Goal: Information Seeking & Learning: Learn about a topic

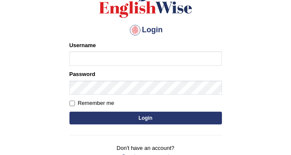
scroll to position [113, 0]
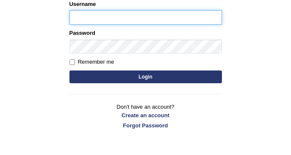
type input "DishaEw"
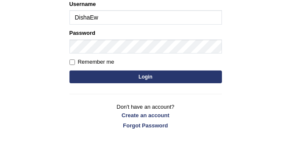
drag, startPoint x: 142, startPoint y: 75, endPoint x: 163, endPoint y: 63, distance: 24.6
click at [142, 75] on button "Login" at bounding box center [145, 76] width 152 height 13
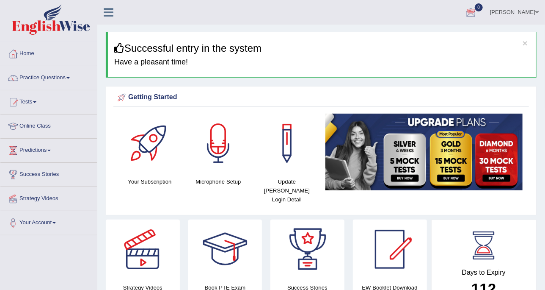
drag, startPoint x: 261, startPoint y: 0, endPoint x: 216, endPoint y: 52, distance: 69.1
click at [216, 52] on h3 "Successful entry in the system" at bounding box center [322, 48] width 416 height 11
click at [22, 79] on link "Practice Questions" at bounding box center [48, 76] width 97 height 21
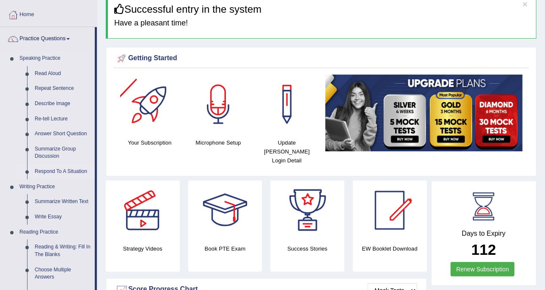
scroll to position [53, 0]
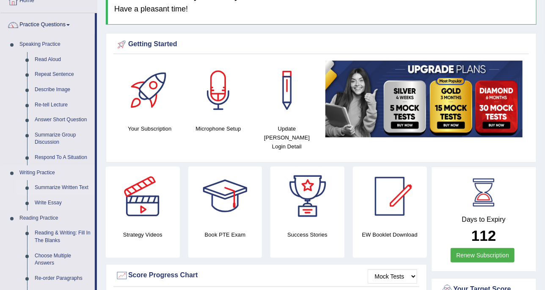
click at [71, 154] on link "Summarize Written Text" at bounding box center [63, 187] width 64 height 15
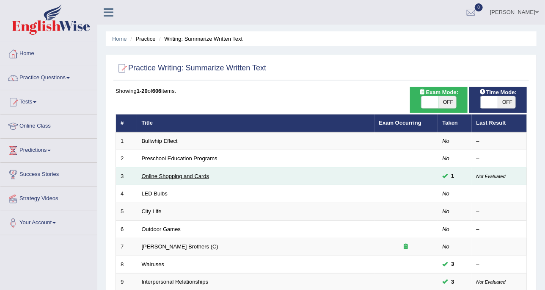
click at [152, 174] on link "Online Shopping and Cards" at bounding box center [176, 176] width 68 height 6
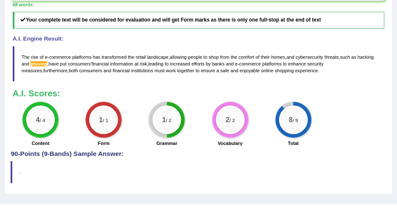
scroll to position [349, 0]
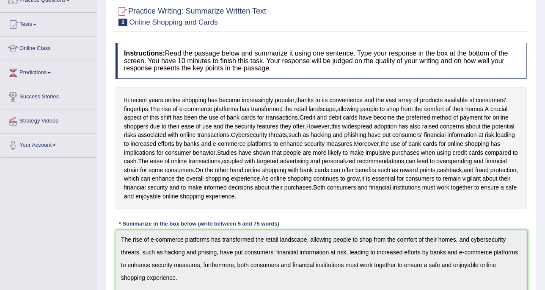
scroll to position [0, 0]
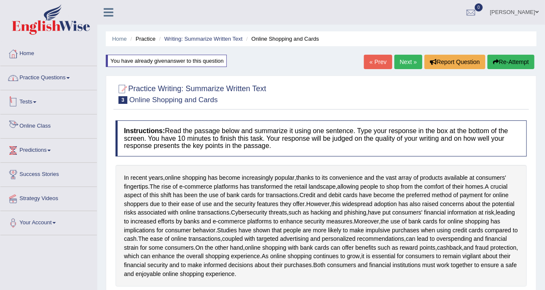
click at [64, 81] on link "Practice Questions" at bounding box center [48, 76] width 97 height 21
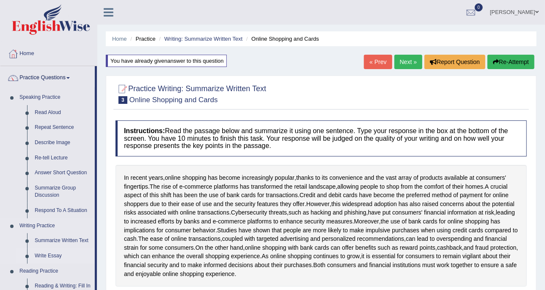
click at [52, 254] on link "Write Essay" at bounding box center [63, 255] width 64 height 15
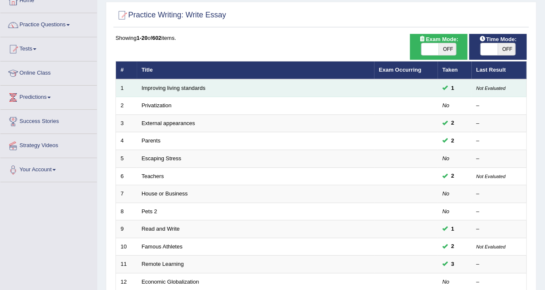
click at [196, 81] on td "Improving living standards" at bounding box center [256, 88] width 238 height 18
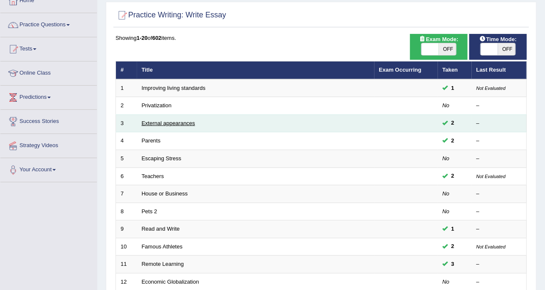
click at [177, 124] on link "External appearances" at bounding box center [168, 123] width 53 height 6
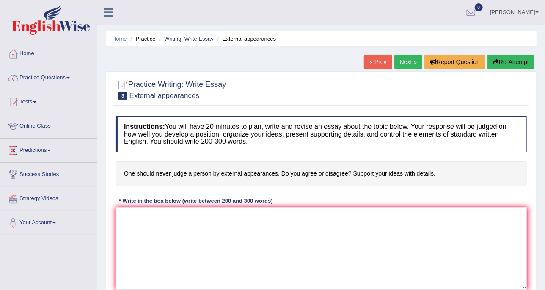
click at [390, 58] on link "« Prev" at bounding box center [378, 62] width 28 height 14
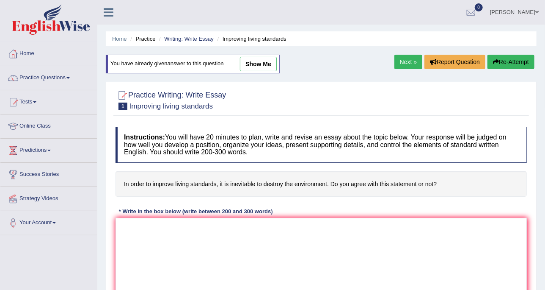
click at [258, 63] on link "show me" at bounding box center [258, 64] width 37 height 14
type textarea "One of the most important trends of [DATE] world is the increase in the living …"
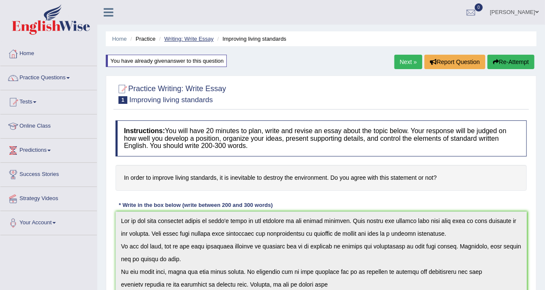
click at [196, 41] on link "Writing: Write Essay" at bounding box center [189, 39] width 50 height 6
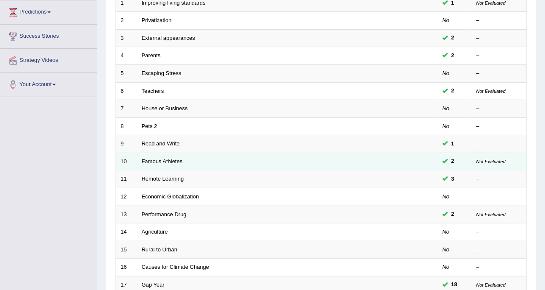
scroll to position [159, 0]
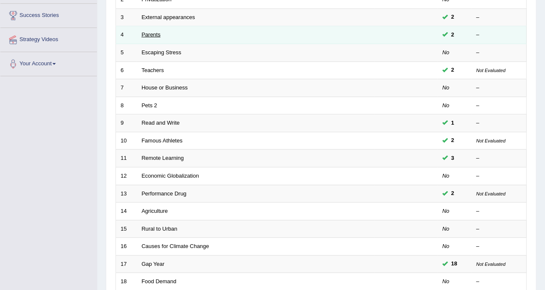
click at [150, 32] on link "Parents" at bounding box center [151, 34] width 19 height 6
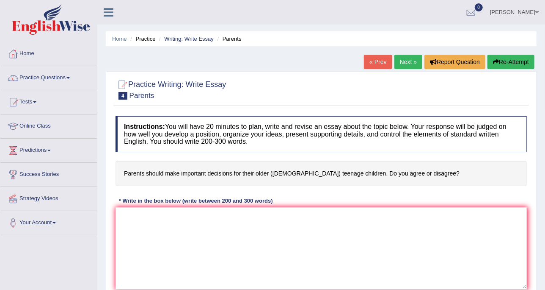
click at [171, 35] on li "Writing: Write Essay" at bounding box center [185, 39] width 57 height 8
click at [174, 36] on link "Writing: Write Essay" at bounding box center [189, 39] width 50 height 6
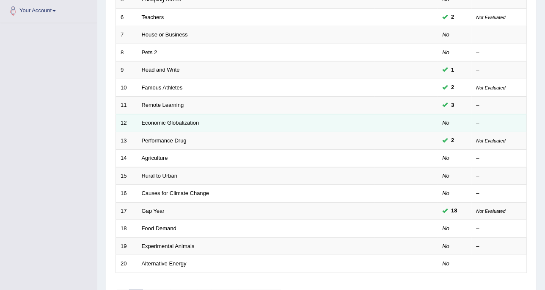
scroll to position [265, 0]
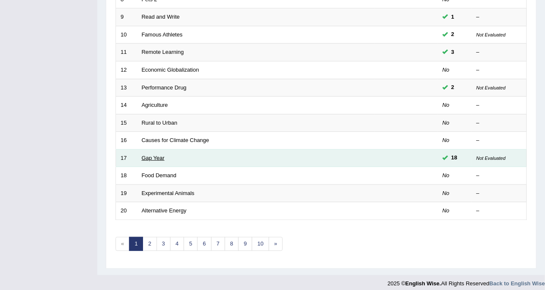
click at [161, 155] on link "Gap Year" at bounding box center [153, 158] width 23 height 6
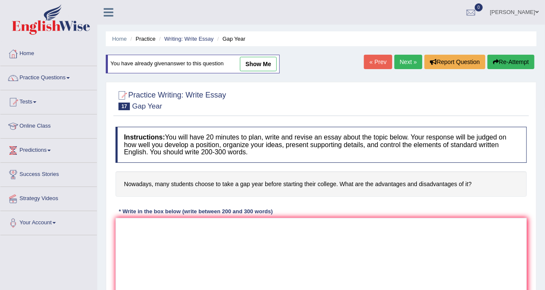
click at [257, 69] on link "show me" at bounding box center [258, 64] width 37 height 14
type textarea "The increasing influence of gap year on our lives has ignited numerous discussi…"
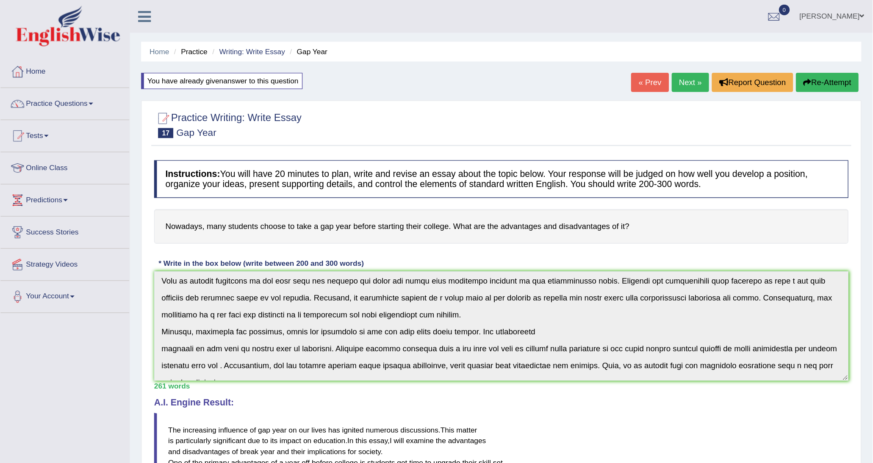
scroll to position [51, 0]
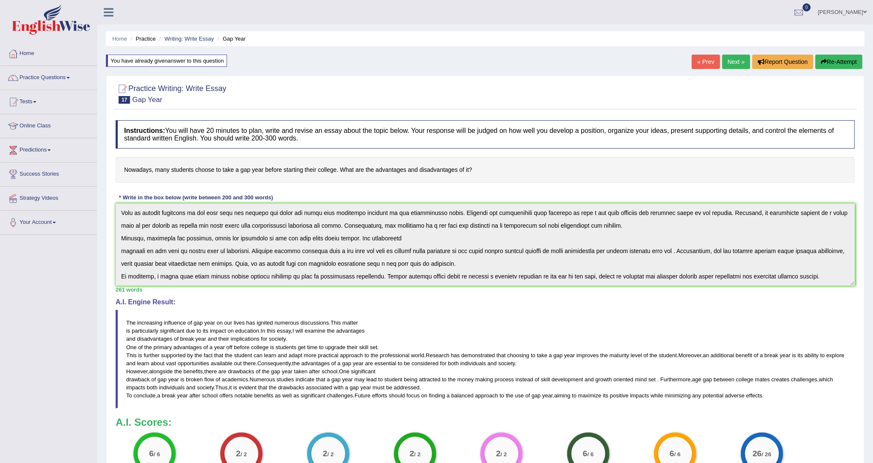
drag, startPoint x: 536, startPoint y: 0, endPoint x: 180, endPoint y: 64, distance: 361.2
click at [223, 59] on div "You have already given answer to this question" at bounding box center [166, 61] width 121 height 12
click at [0, 86] on link "Practice Questions" at bounding box center [48, 76] width 97 height 21
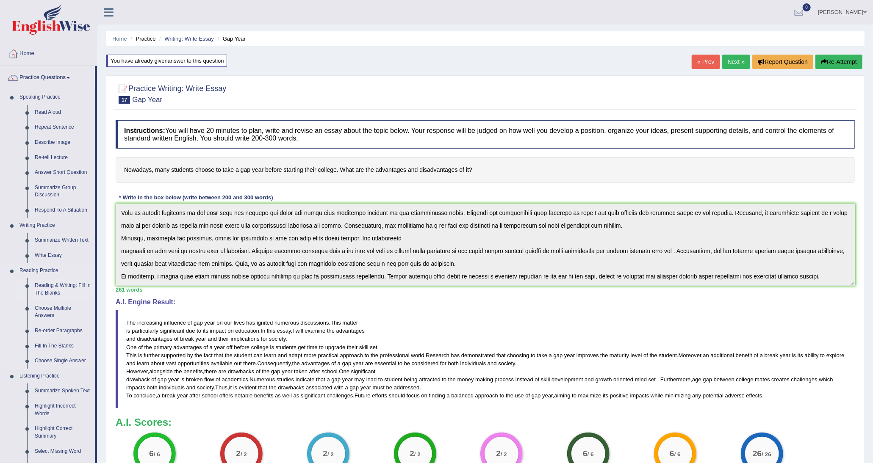
click at [66, 284] on link "Reading & Writing: Fill In The Blanks" at bounding box center [63, 289] width 64 height 22
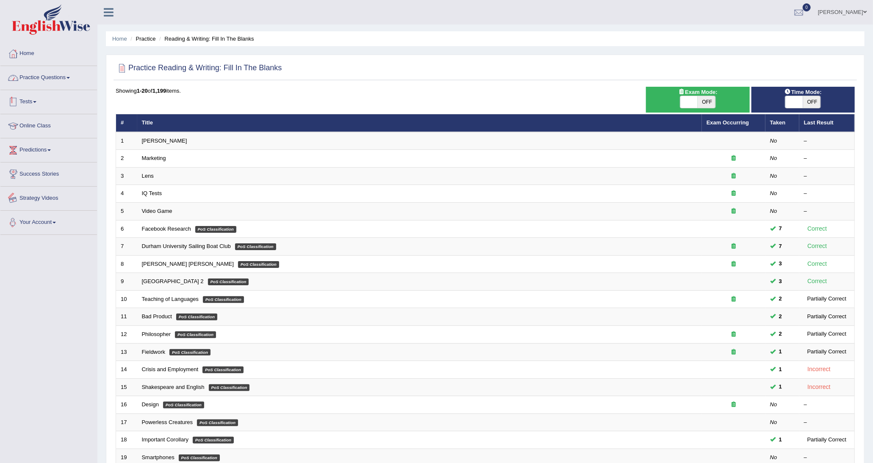
click at [27, 69] on link "Practice Questions" at bounding box center [48, 76] width 97 height 21
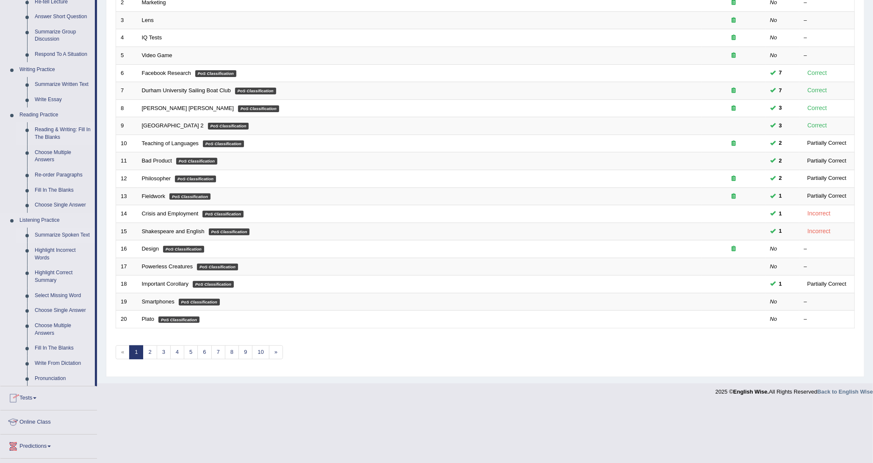
scroll to position [224, 0]
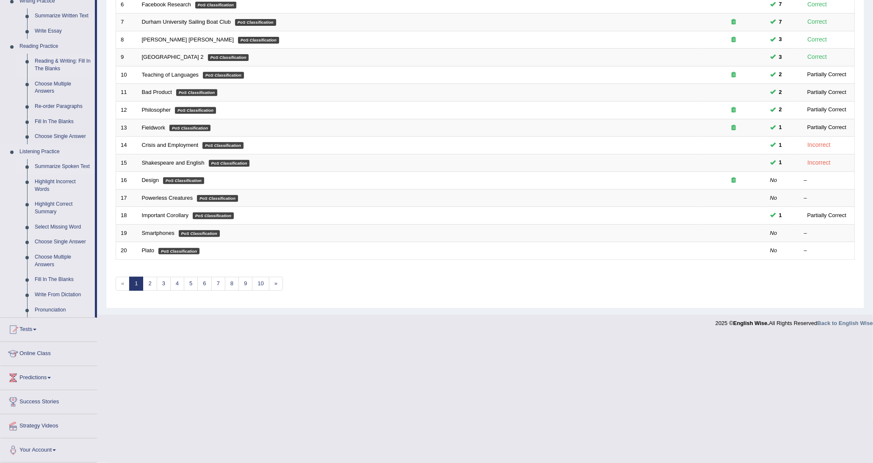
click at [71, 163] on link "Summarize Spoken Text" at bounding box center [63, 166] width 64 height 15
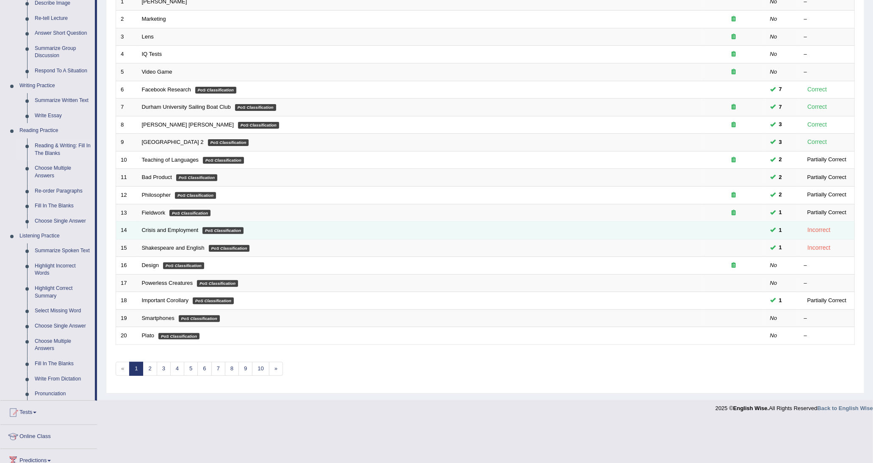
scroll to position [98, 0]
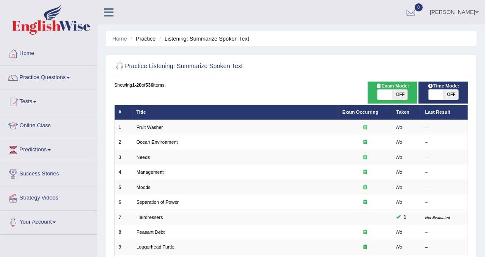
drag, startPoint x: 643, startPoint y: 97, endPoint x: 199, endPoint y: 84, distance: 443.9
click at [199, 84] on div "Showing 1-20 of 536 items." at bounding box center [291, 85] width 354 height 7
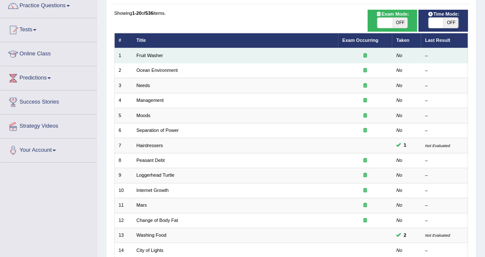
scroll to position [94, 0]
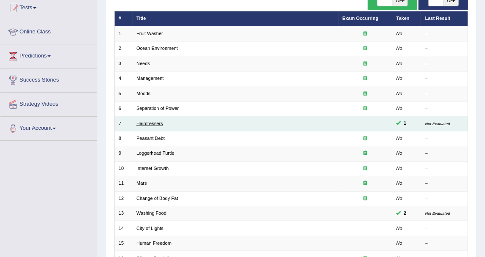
click at [160, 121] on link "Hairdressers" at bounding box center [149, 123] width 27 height 5
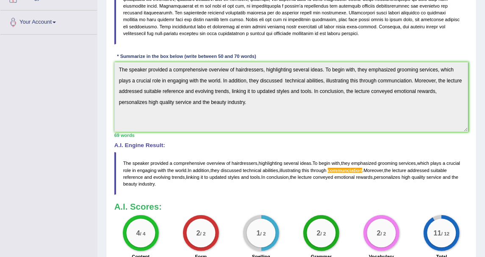
scroll to position [188, 0]
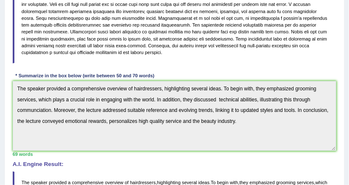
drag, startPoint x: 468, startPoint y: 1, endPoint x: 164, endPoint y: 45, distance: 307.6
click at [164, 45] on blockquote at bounding box center [175, 24] width 324 height 77
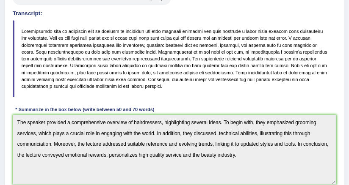
click at [233, 28] on blockquote at bounding box center [175, 58] width 324 height 77
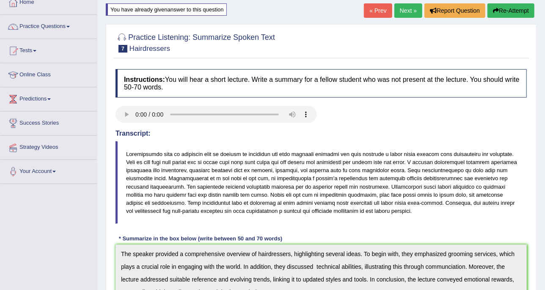
scroll to position [0, 0]
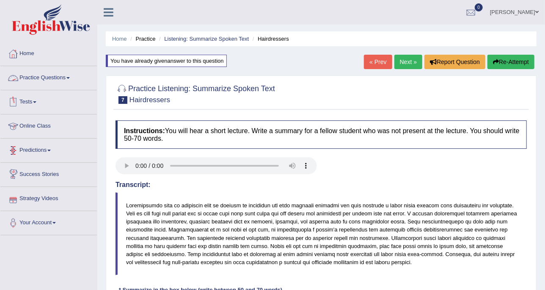
click at [58, 75] on link "Practice Questions" at bounding box center [48, 76] width 97 height 21
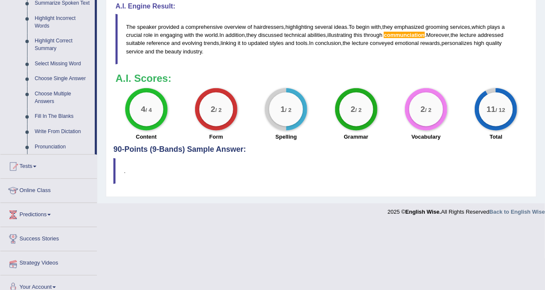
scroll to position [396, 0]
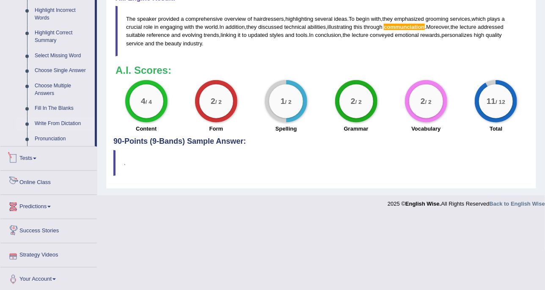
click at [54, 122] on link "Write From Dictation" at bounding box center [63, 123] width 64 height 15
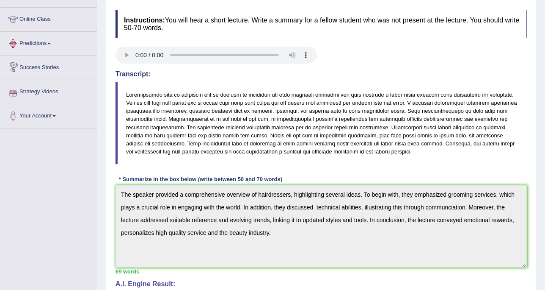
scroll to position [93, 0]
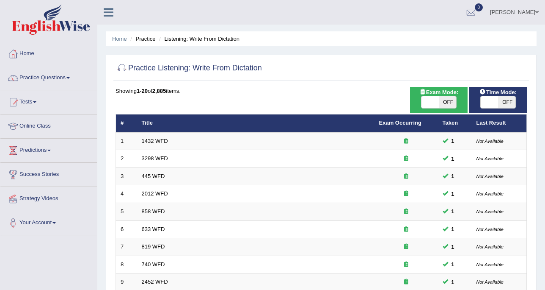
click at [159, 141] on link "1432 WFD" at bounding box center [155, 141] width 26 height 6
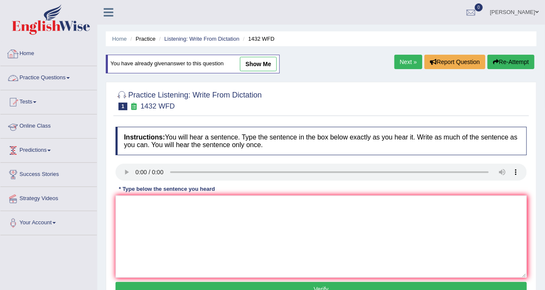
click at [265, 72] on div "You have already given answer to this question show me" at bounding box center [193, 64] width 174 height 19
click at [265, 69] on link "show me" at bounding box center [258, 64] width 37 height 14
type textarea "More physical activity is activities are beneficial benificial to for your our …"
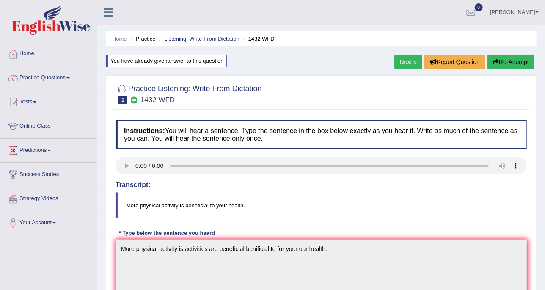
click at [403, 63] on link "Next »" at bounding box center [409, 62] width 28 height 14
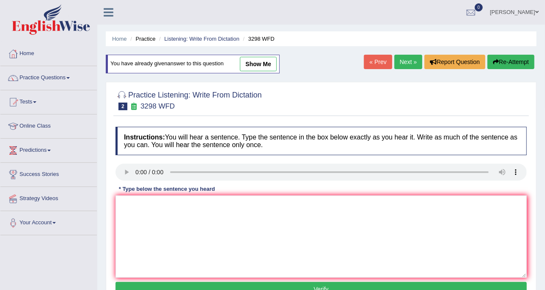
click at [260, 60] on link "show me" at bounding box center [258, 64] width 37 height 14
type textarea "Animals animal tend to appears to compare both similar and distinct aspects asp…"
